Goal: Find specific page/section: Find specific page/section

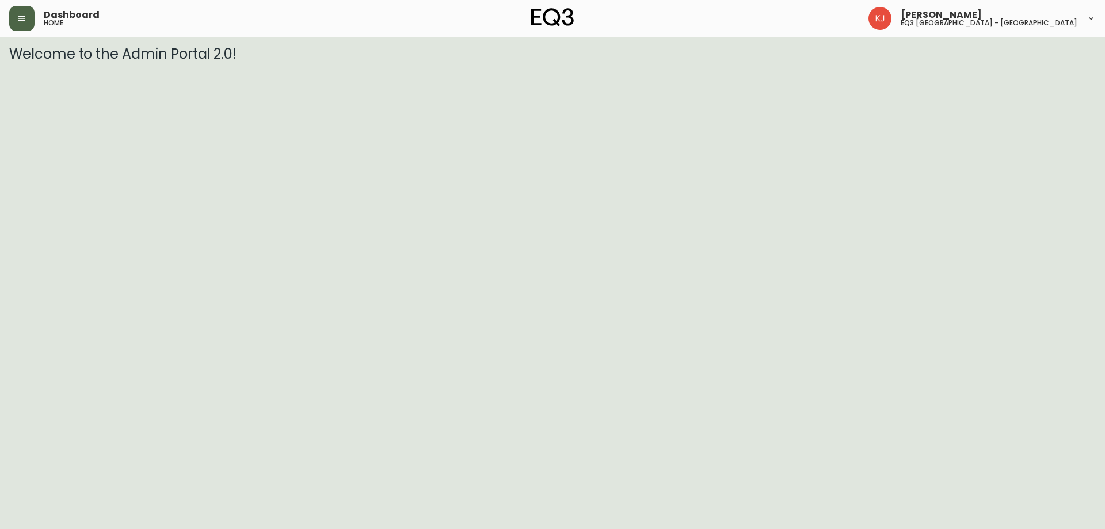
click at [18, 24] on button "button" at bounding box center [21, 18] width 25 height 25
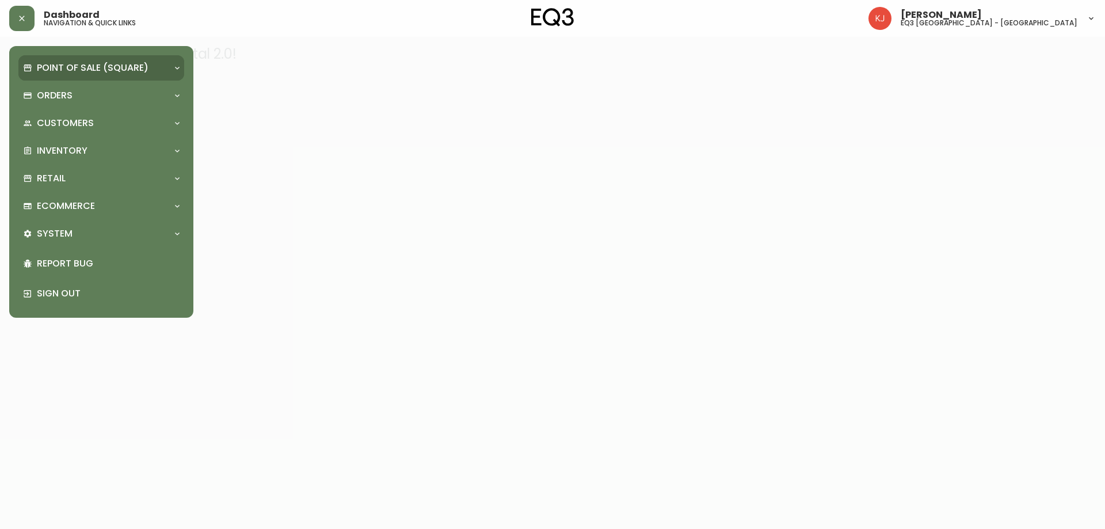
click at [70, 73] on p "Point of Sale (Square)" at bounding box center [93, 68] width 112 height 13
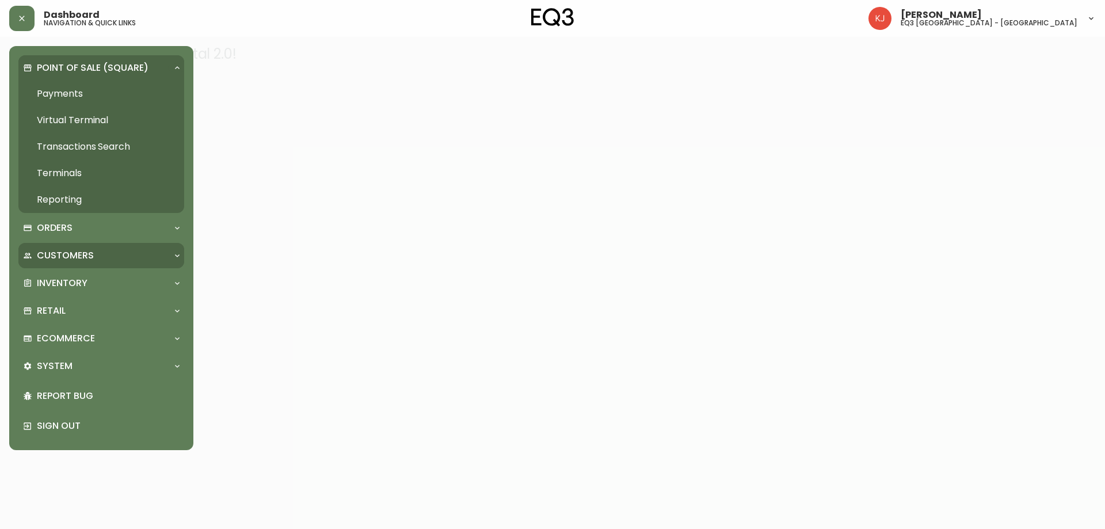
click at [80, 253] on p "Customers" at bounding box center [65, 255] width 57 height 13
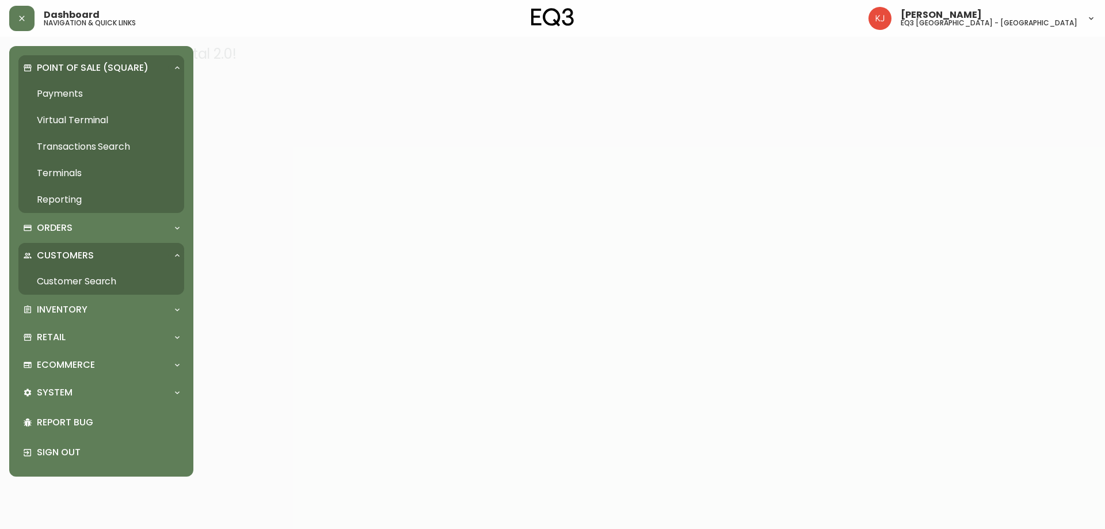
click at [77, 201] on link "Reporting" at bounding box center [101, 199] width 166 height 26
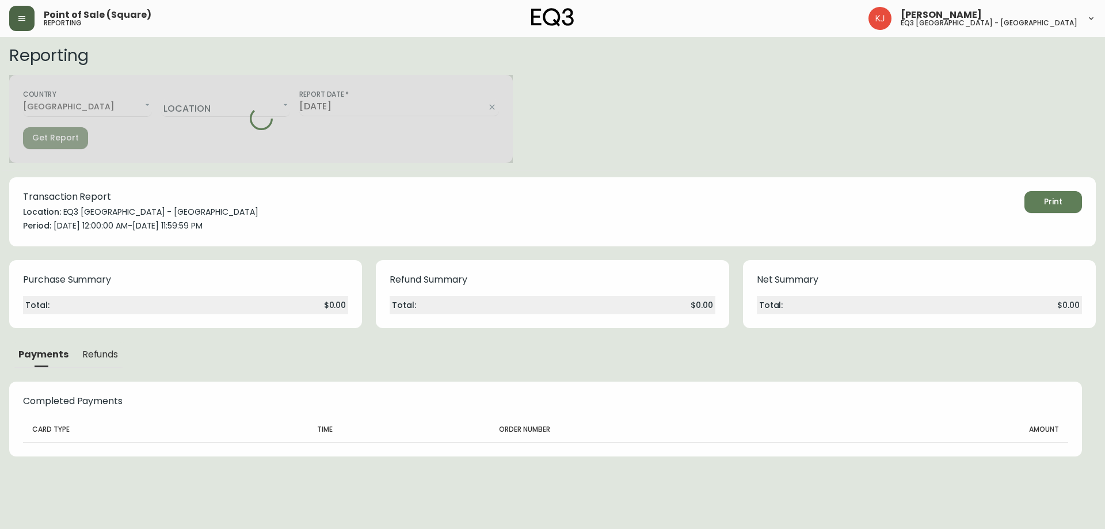
click at [28, 17] on button "button" at bounding box center [21, 18] width 25 height 25
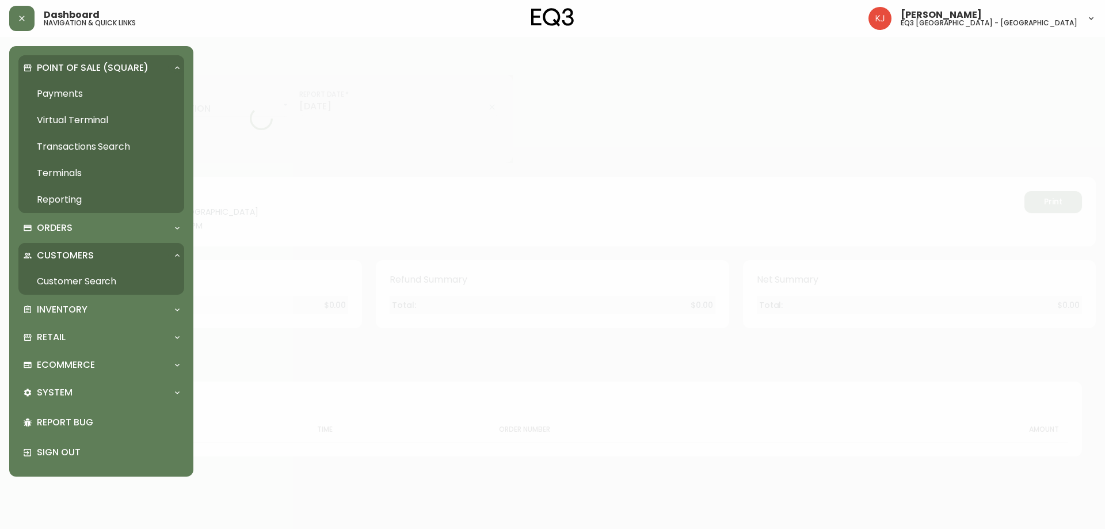
click at [73, 197] on link "Reporting" at bounding box center [101, 199] width 166 height 26
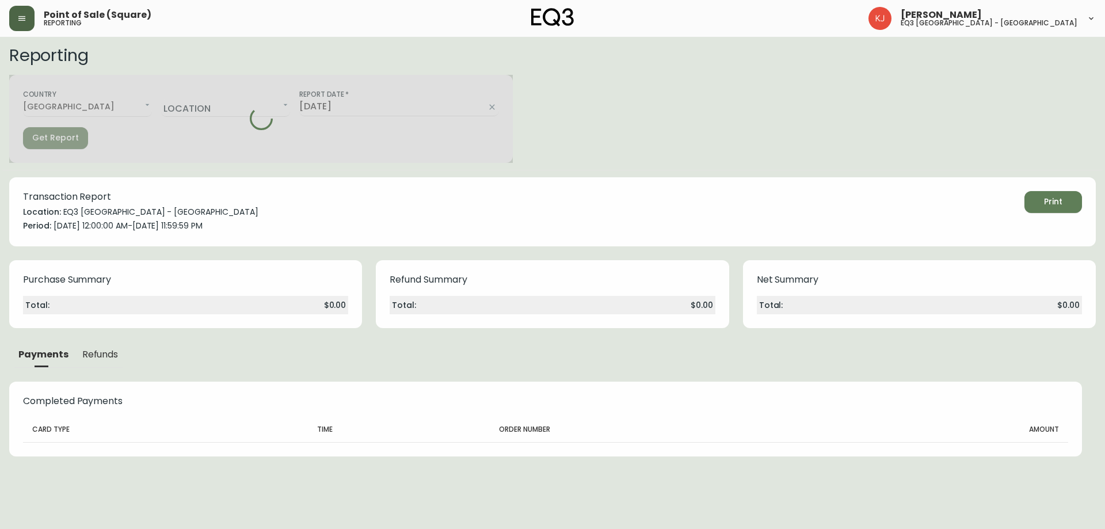
click at [23, 21] on icon "button" at bounding box center [21, 18] width 9 height 9
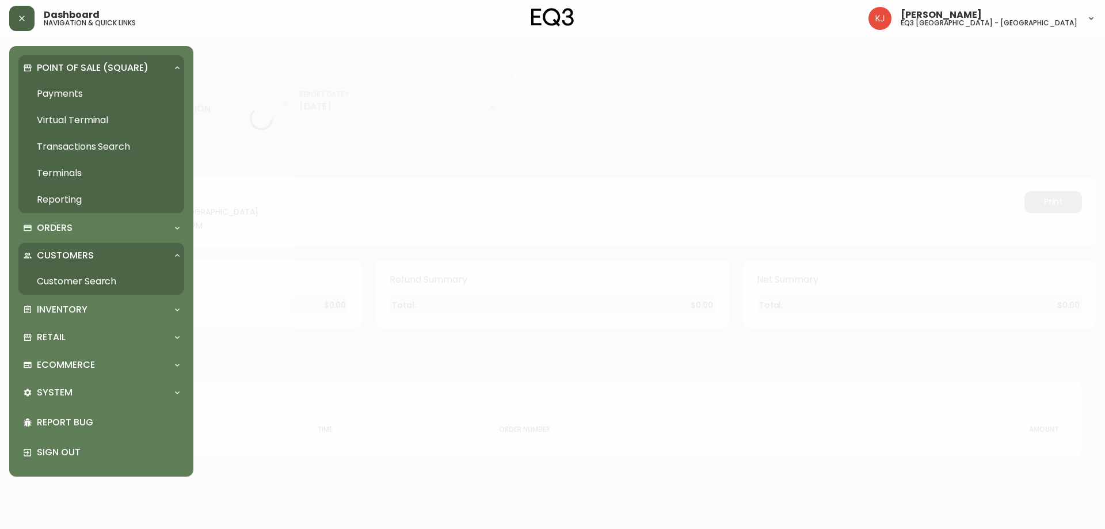
click at [73, 96] on link "Payments" at bounding box center [101, 94] width 166 height 26
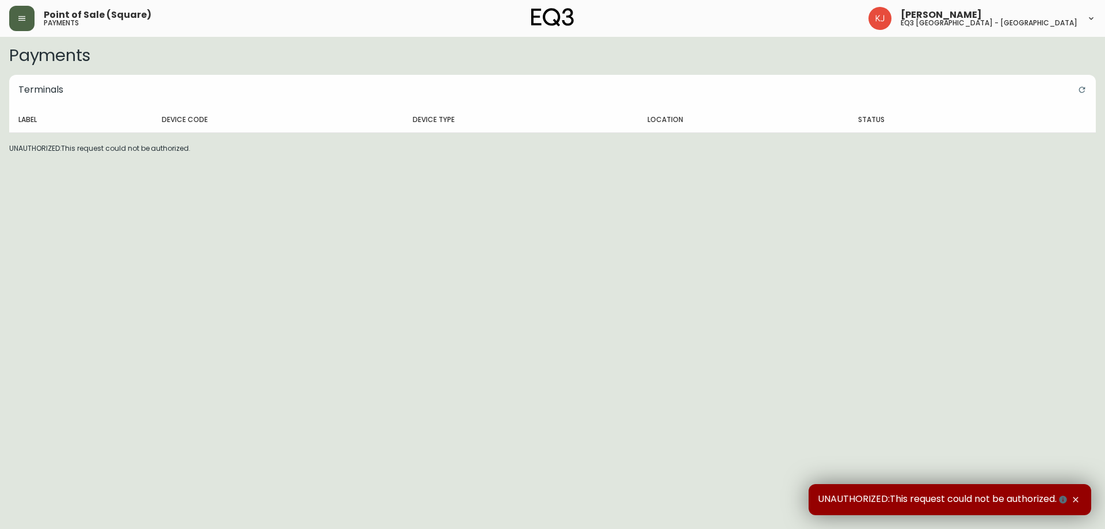
click at [36, 22] on div "Point of Sale (Square) payments" at bounding box center [190, 18] width 362 height 25
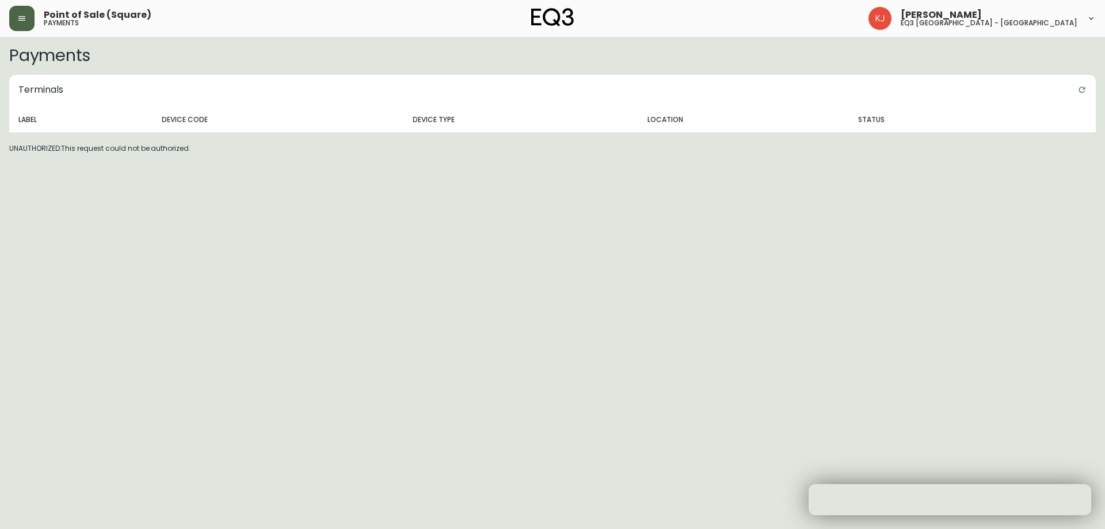
click at [31, 21] on button "button" at bounding box center [21, 18] width 25 height 25
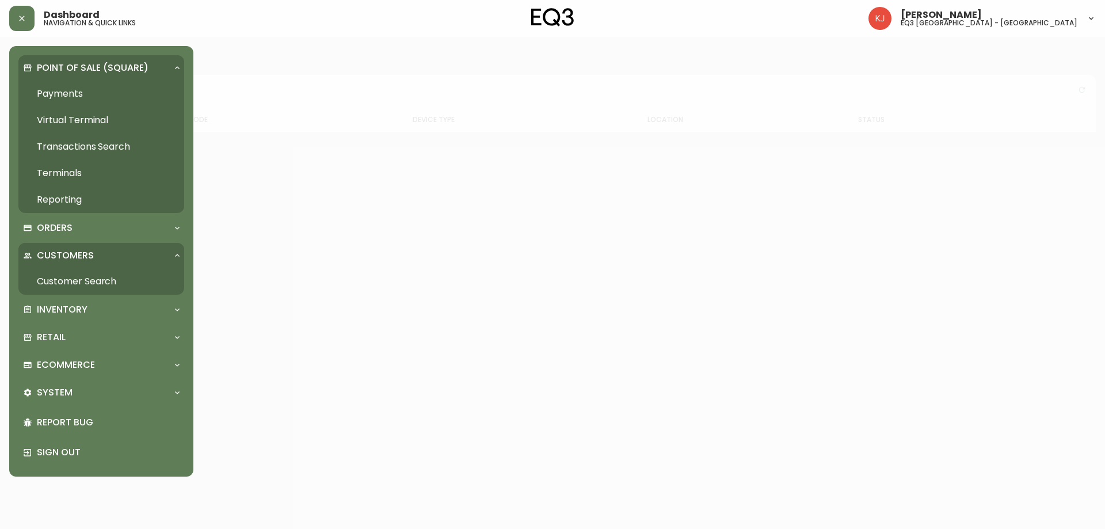
click at [63, 203] on link "Reporting" at bounding box center [101, 199] width 166 height 26
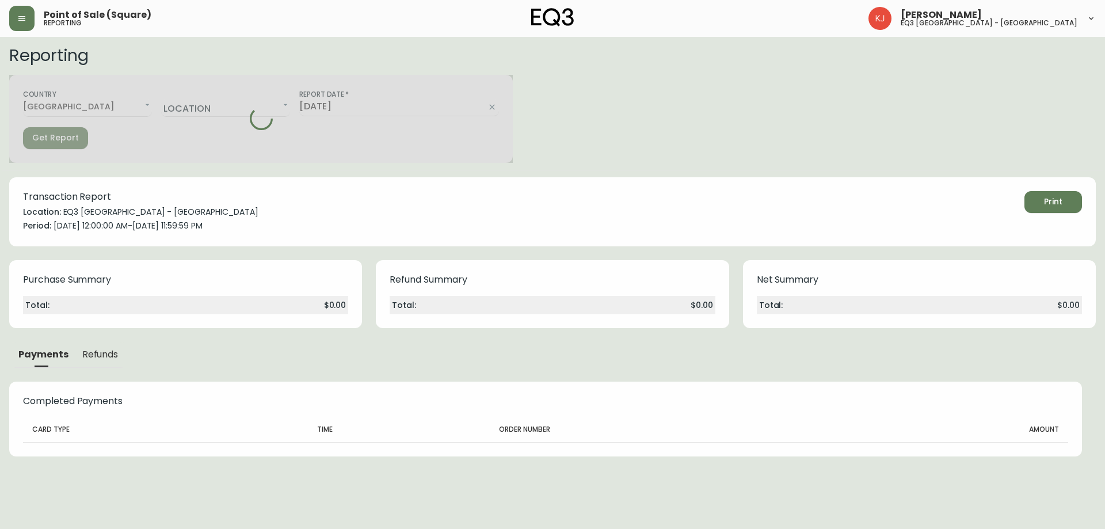
click at [26, 22] on icon "button" at bounding box center [21, 18] width 9 height 9
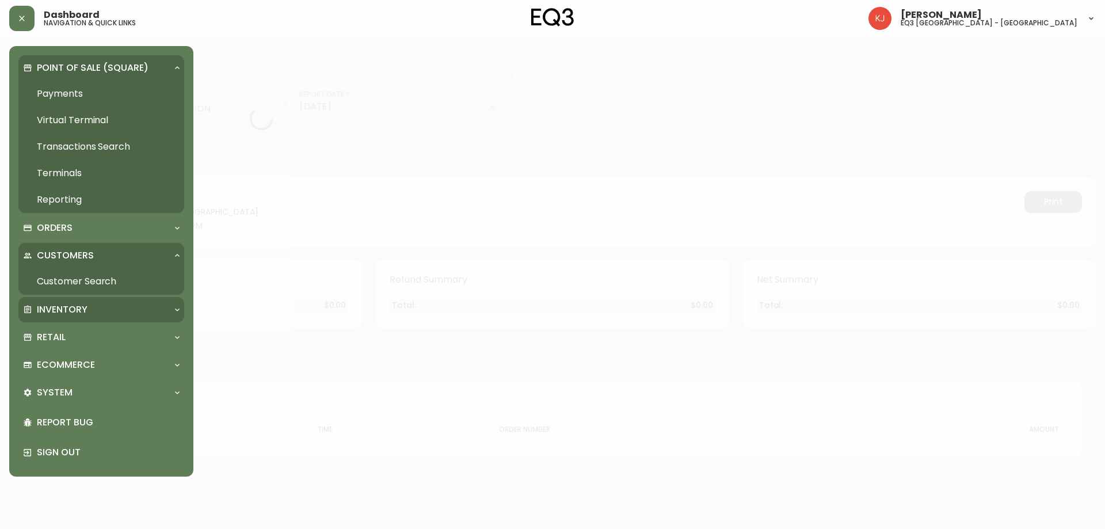
click at [73, 304] on p "Inventory" at bounding box center [62, 309] width 51 height 13
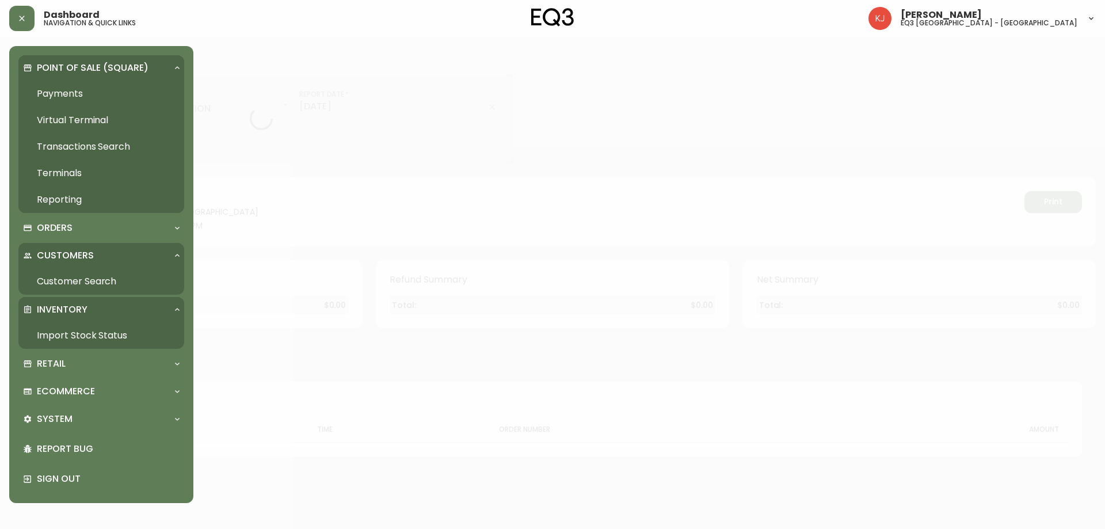
click at [58, 338] on link "Import Stock Status" at bounding box center [101, 335] width 166 height 26
